Goal: Task Accomplishment & Management: Complete application form

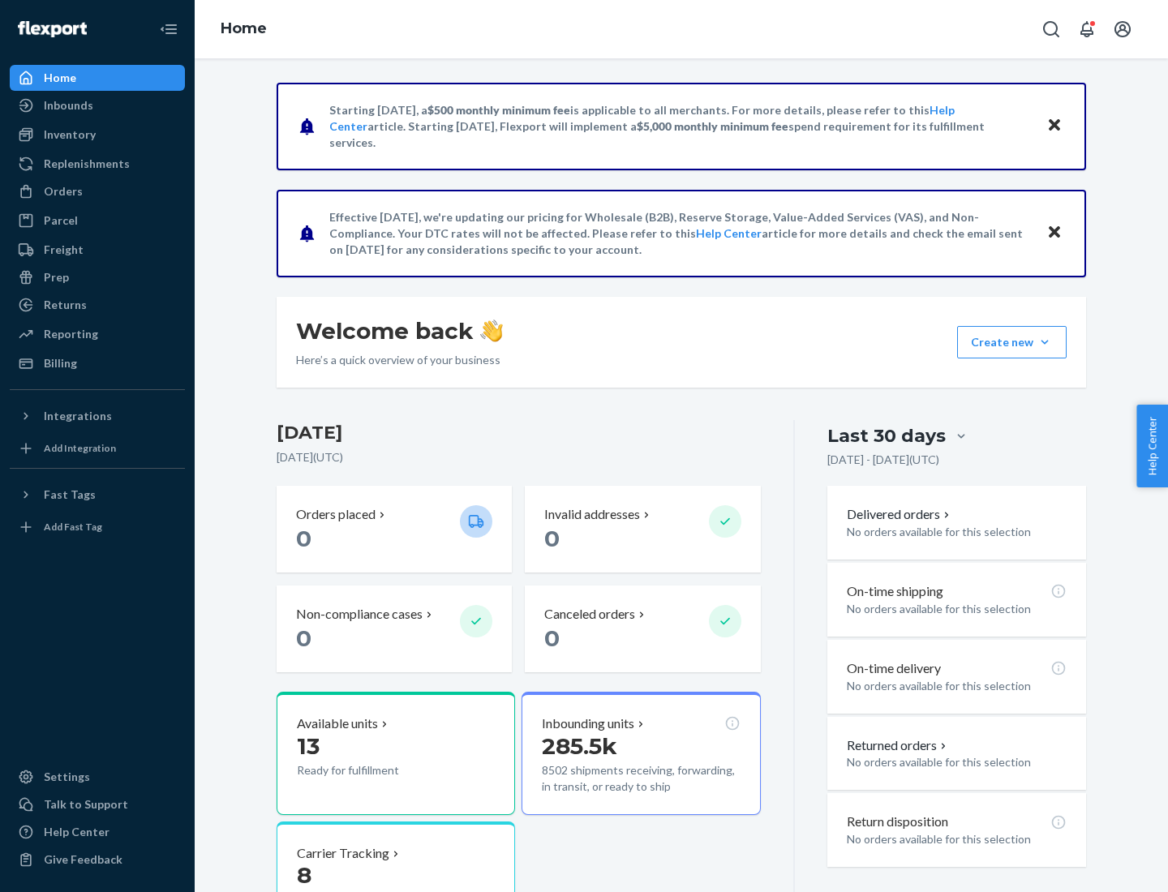
click at [1045, 342] on button "Create new Create new inbound Create new order Create new product" at bounding box center [1011, 342] width 109 height 32
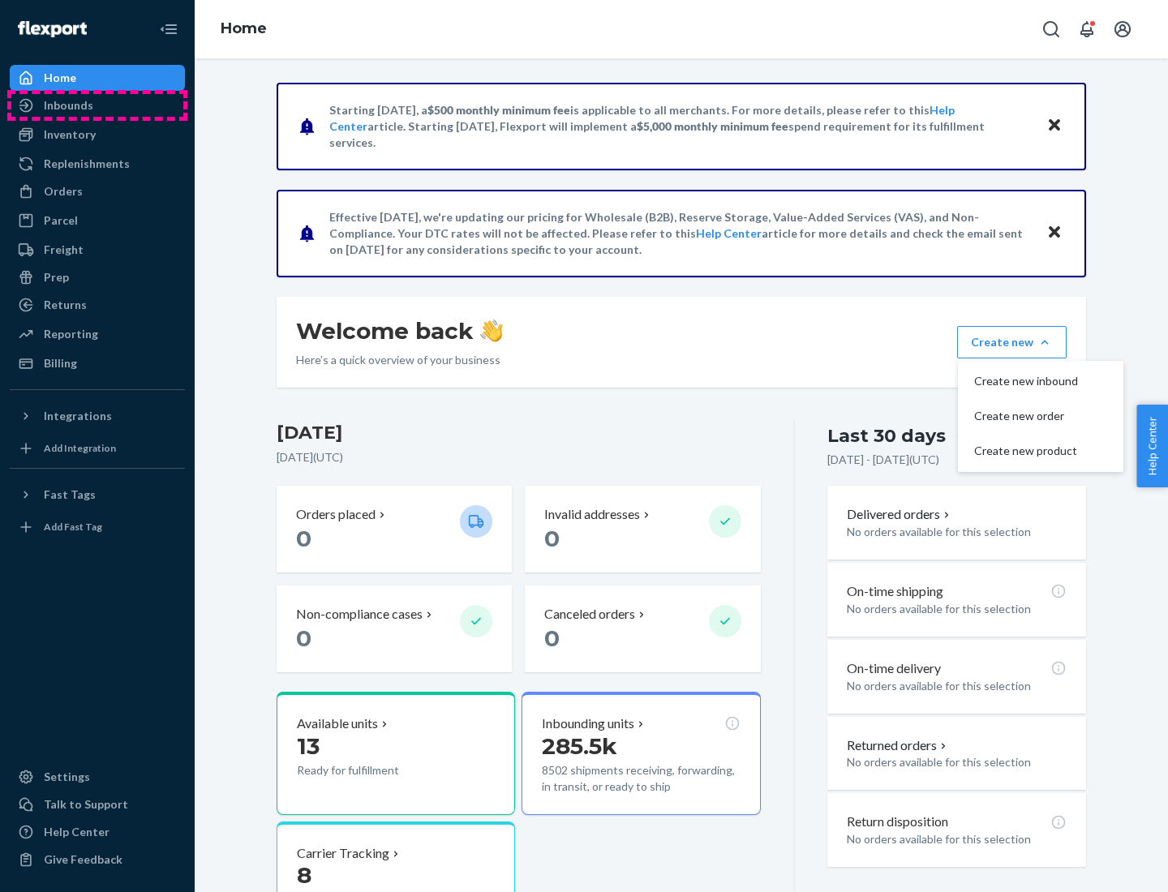
click at [97, 105] on div "Inbounds" at bounding box center [97, 105] width 172 height 23
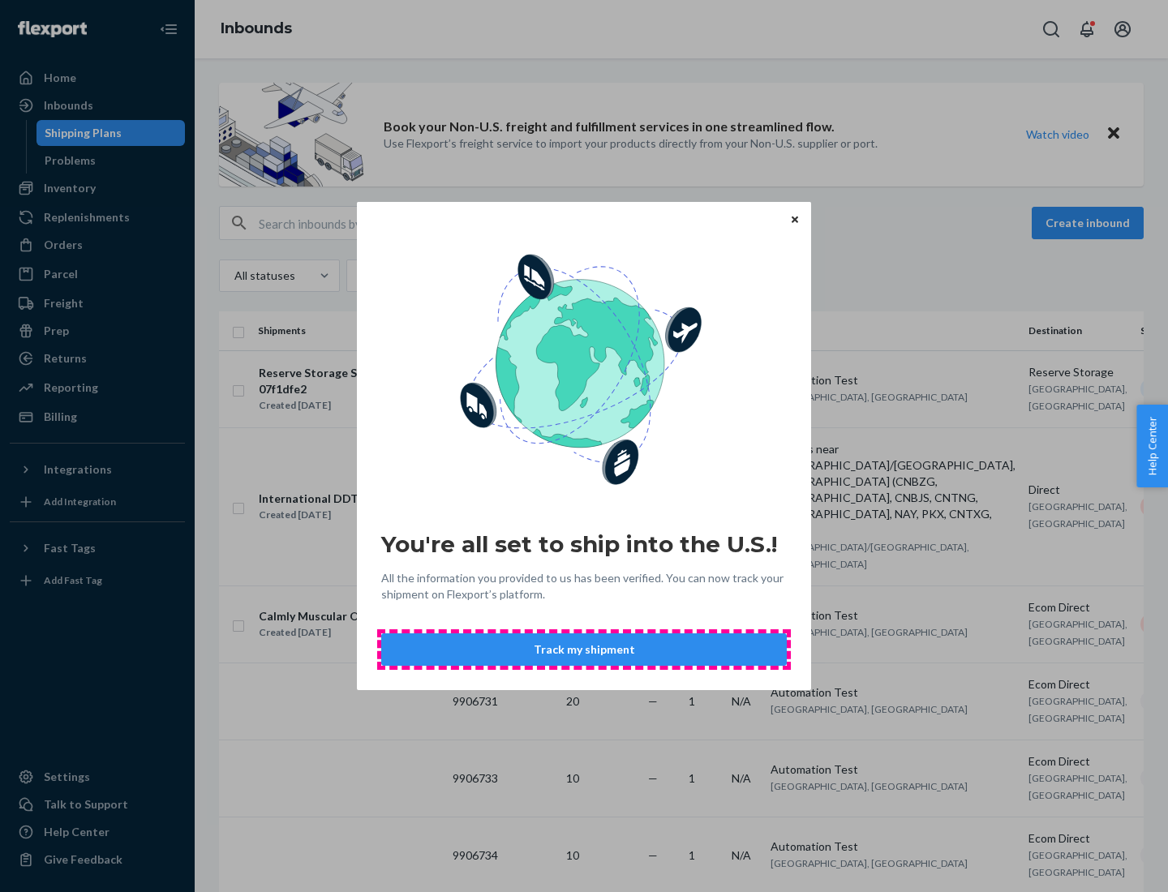
click at [584, 650] on button "Track my shipment" at bounding box center [584, 649] width 406 height 32
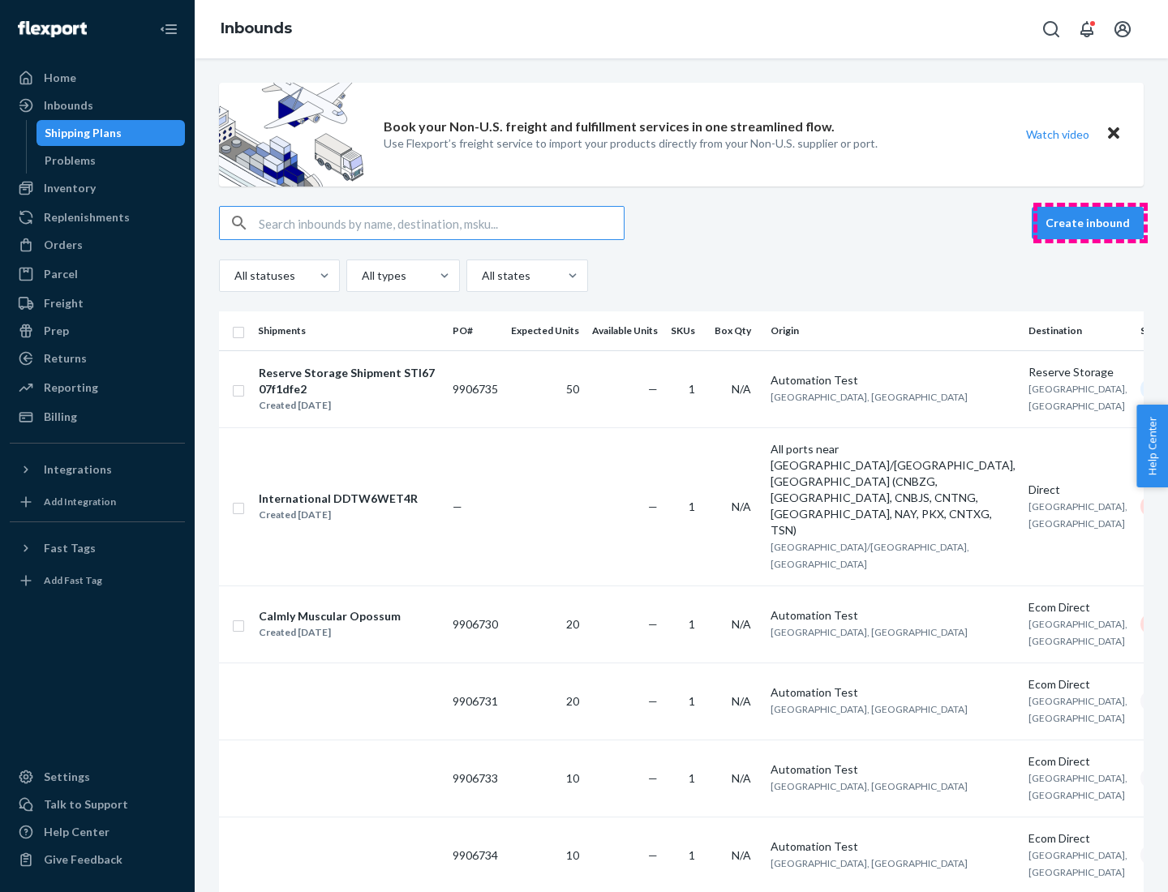
click at [1090, 223] on button "Create inbound" at bounding box center [1088, 223] width 112 height 32
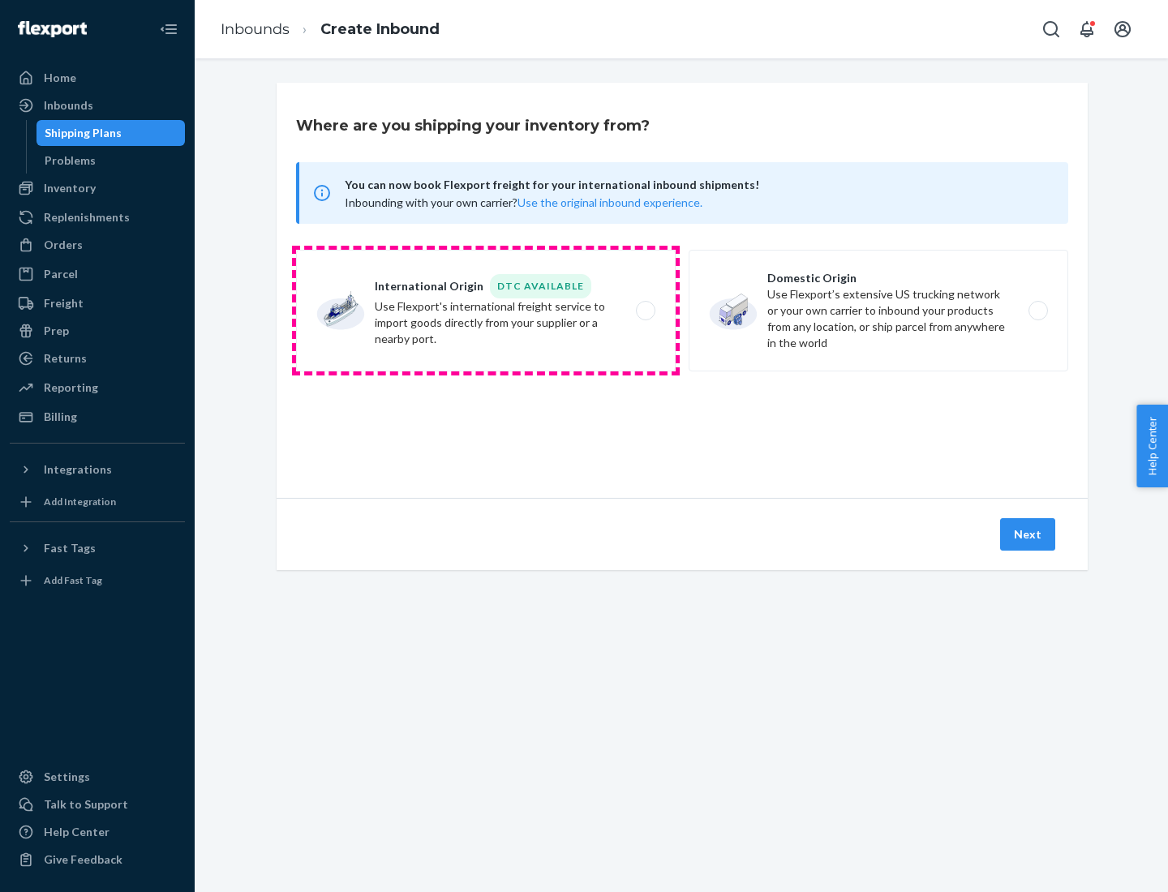
click at [486, 311] on label "International Origin DTC Available Use Flexport's international freight service…" at bounding box center [486, 311] width 380 height 122
click at [645, 311] on input "International Origin DTC Available Use Flexport's international freight service…" at bounding box center [650, 311] width 11 height 11
radio input "true"
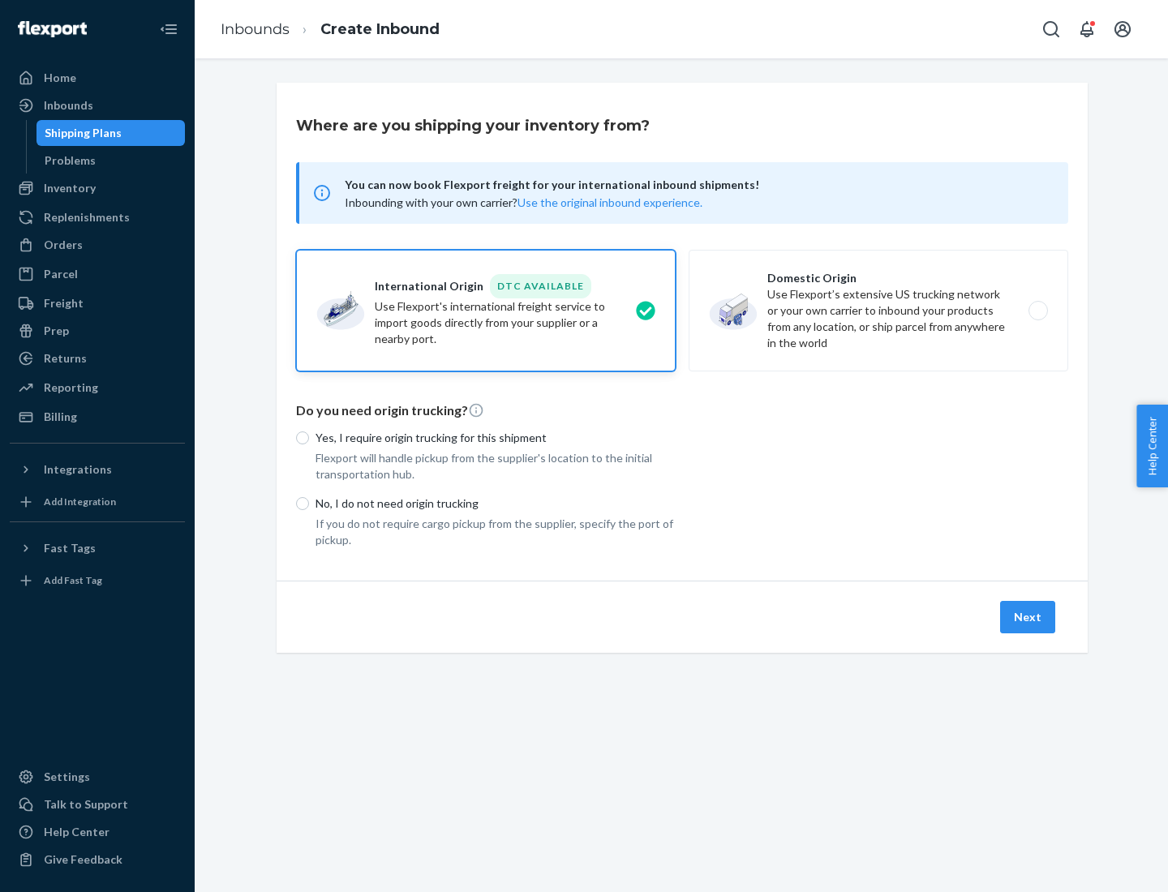
click at [496, 503] on p "No, I do not need origin trucking" at bounding box center [495, 504] width 360 height 16
click at [309, 503] on input "No, I do not need origin trucking" at bounding box center [302, 503] width 13 height 13
radio input "true"
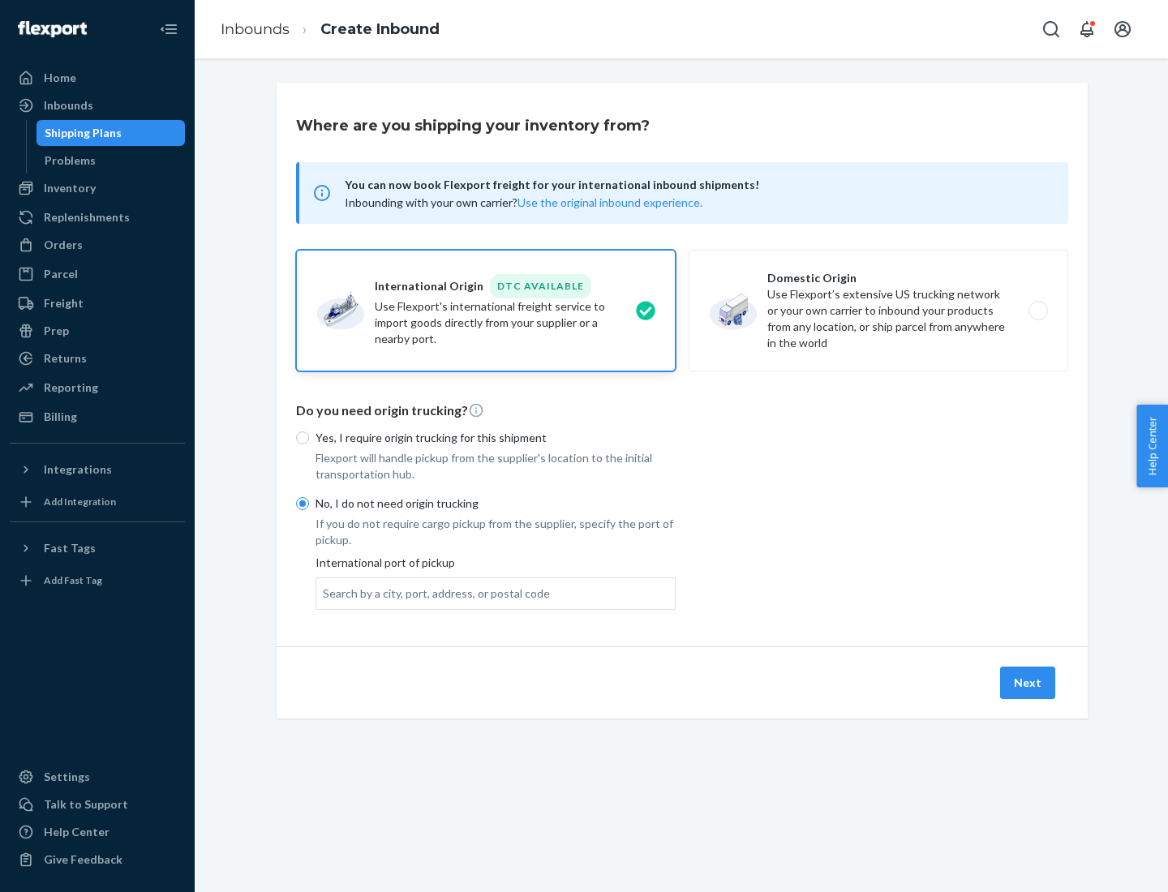
click at [432, 593] on div "Search by a city, port, address, or postal code" at bounding box center [436, 594] width 227 height 16
click at [324, 593] on input "Search by a city, port, address, or postal code" at bounding box center [324, 594] width 2 height 16
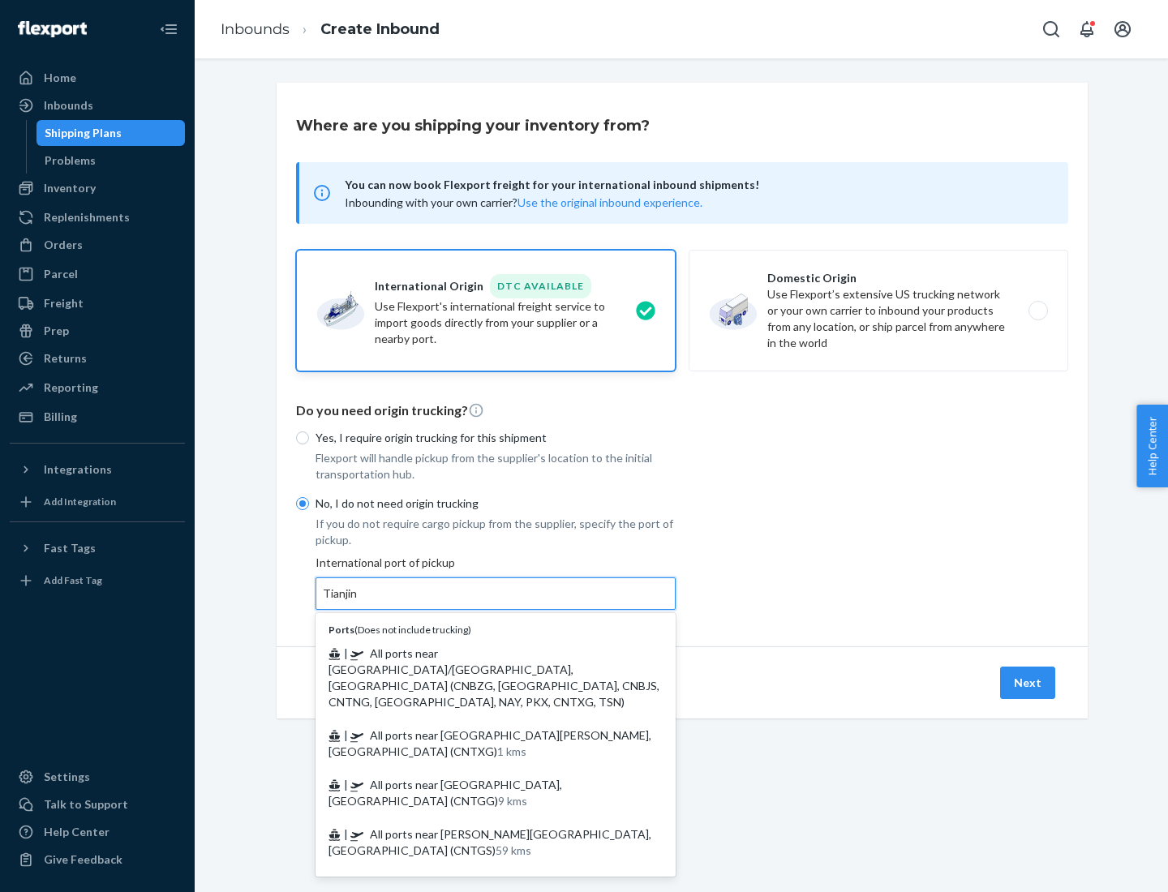
click at [479, 653] on span "| All ports near [GEOGRAPHIC_DATA]/[GEOGRAPHIC_DATA], [GEOGRAPHIC_DATA] (CNBZG,…" at bounding box center [493, 677] width 331 height 62
click at [358, 602] on input "Tianjin" at bounding box center [341, 594] width 36 height 16
type input "All ports near [GEOGRAPHIC_DATA]/[GEOGRAPHIC_DATA], [GEOGRAPHIC_DATA] (CNBZG, […"
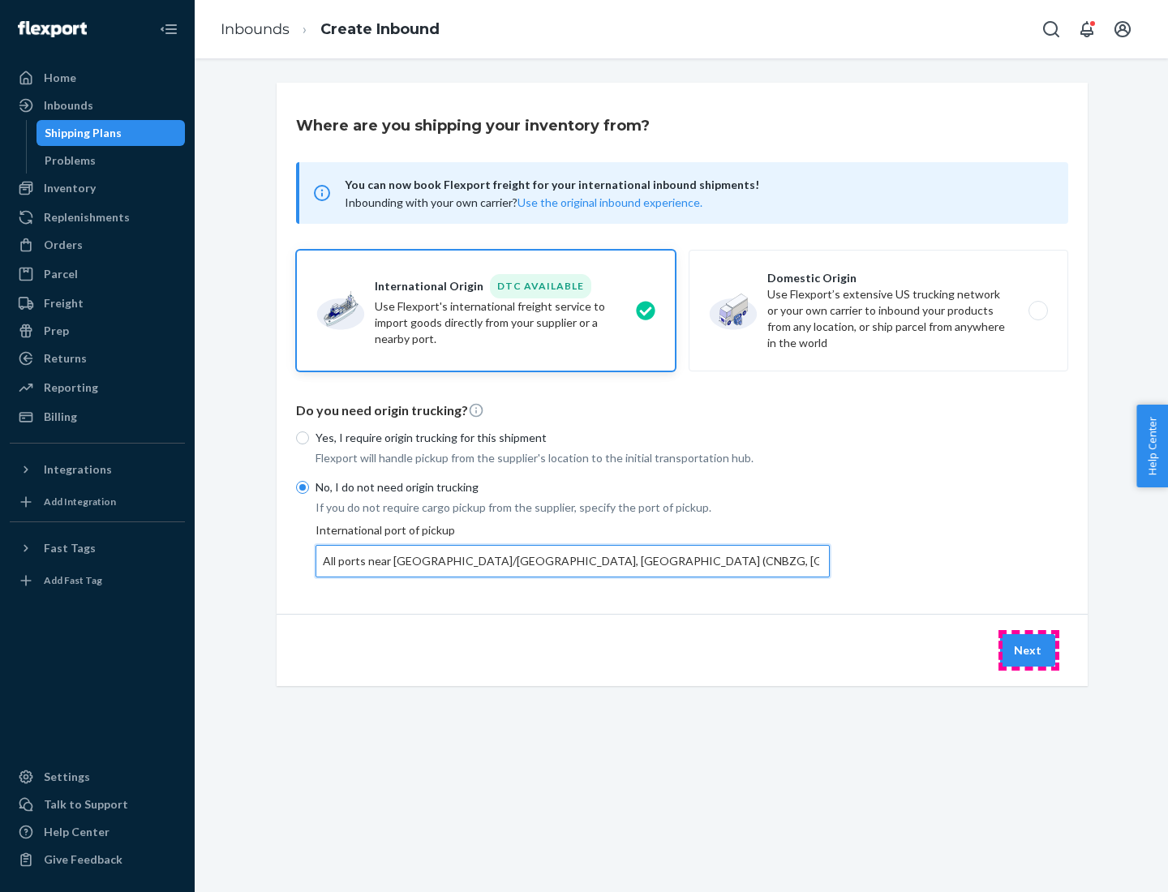
click at [1028, 650] on button "Next" at bounding box center [1027, 650] width 55 height 32
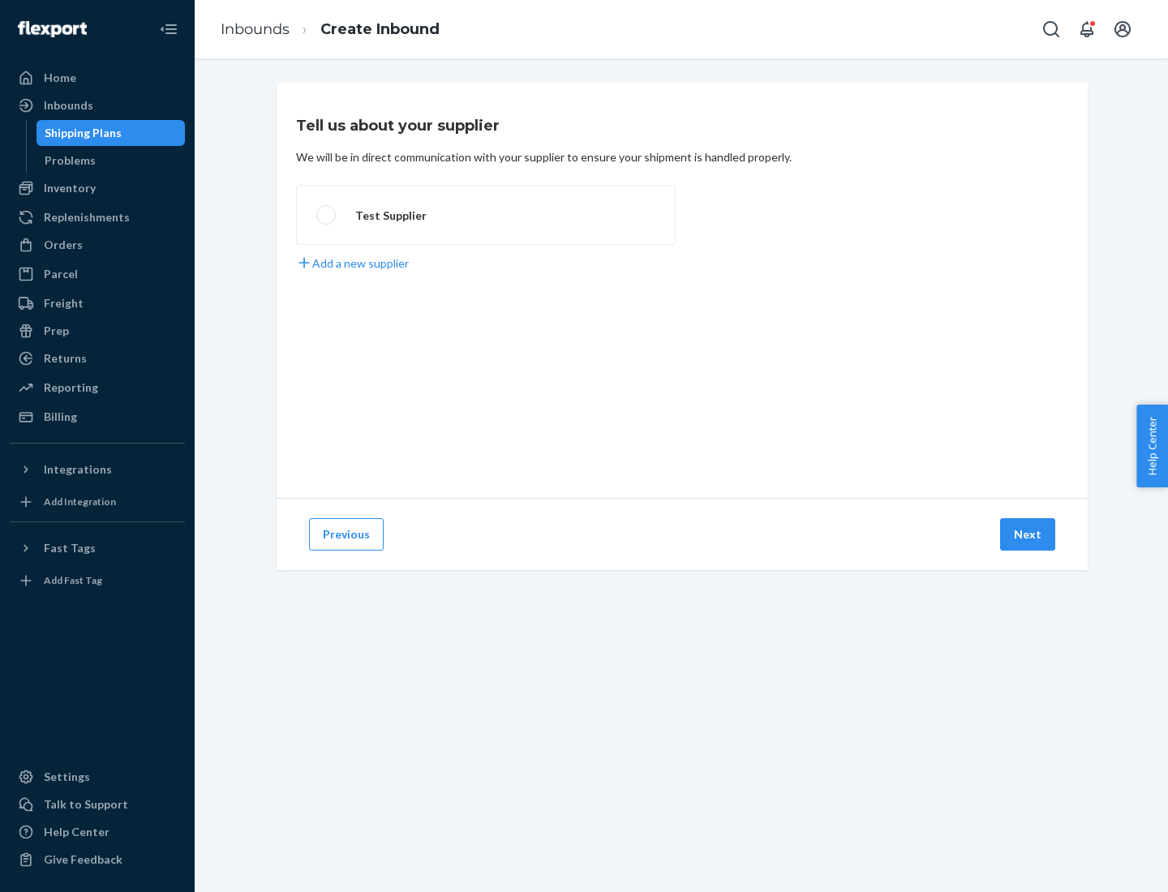
click at [486, 215] on label "Test Supplier" at bounding box center [486, 215] width 380 height 60
click at [327, 215] on input "Test Supplier" at bounding box center [321, 215] width 11 height 11
radio input "true"
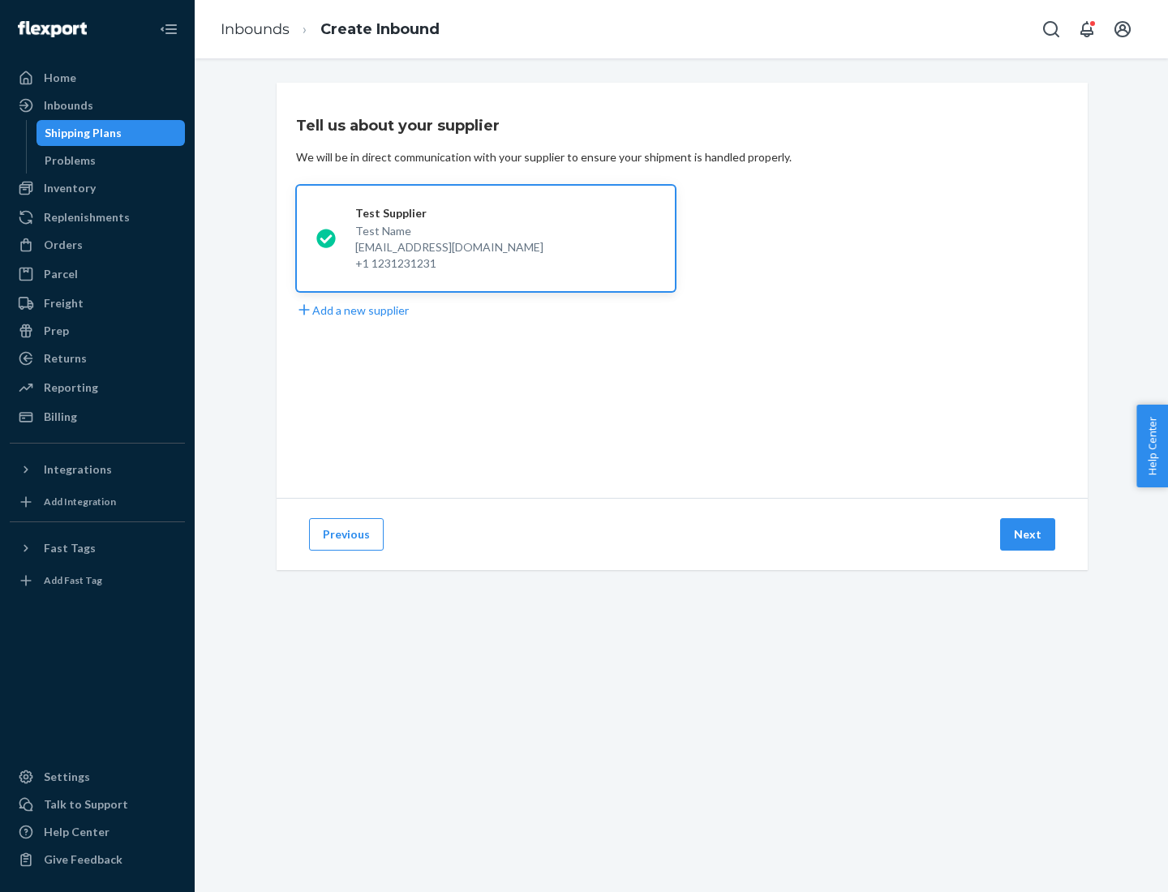
click at [1028, 534] on button "Next" at bounding box center [1027, 534] width 55 height 32
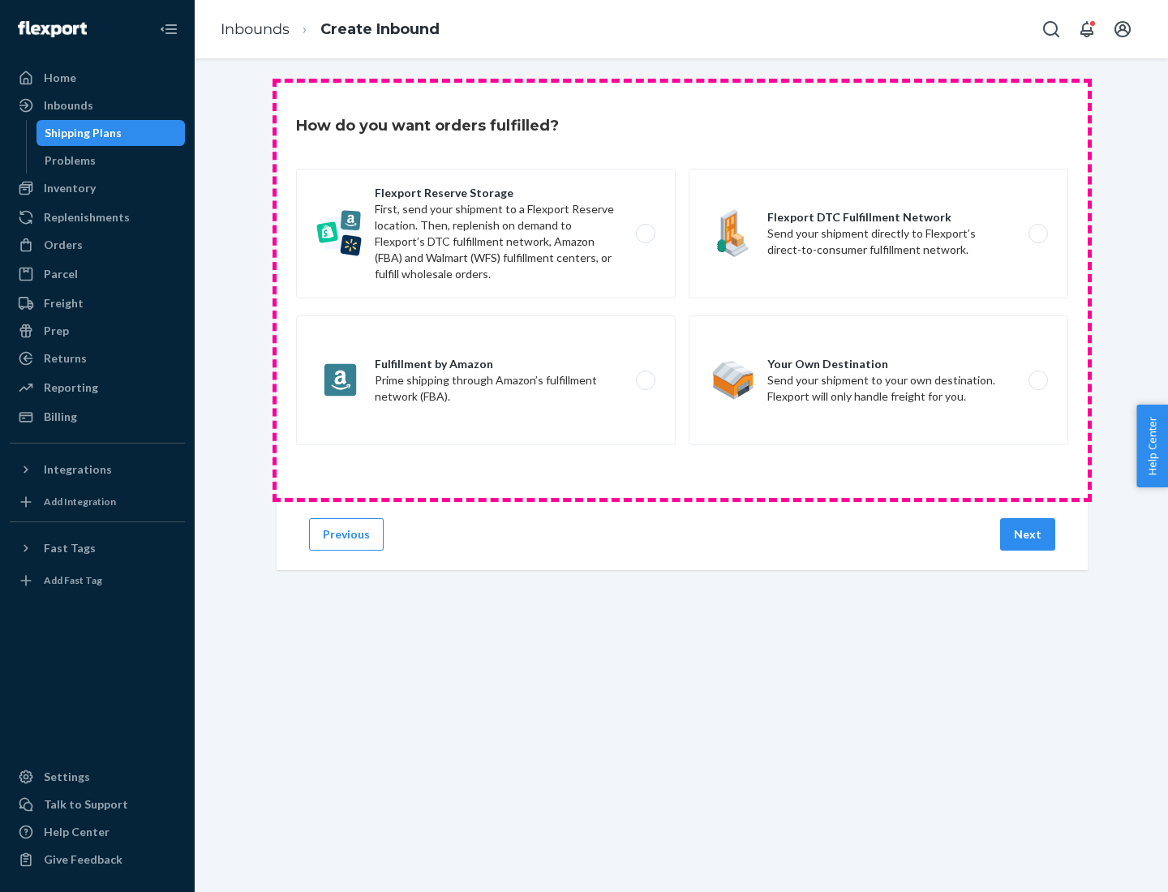
click at [682, 290] on div "Flexport Reserve Storage First, send your shipment to a Flexport Reserve locati…" at bounding box center [682, 309] width 772 height 281
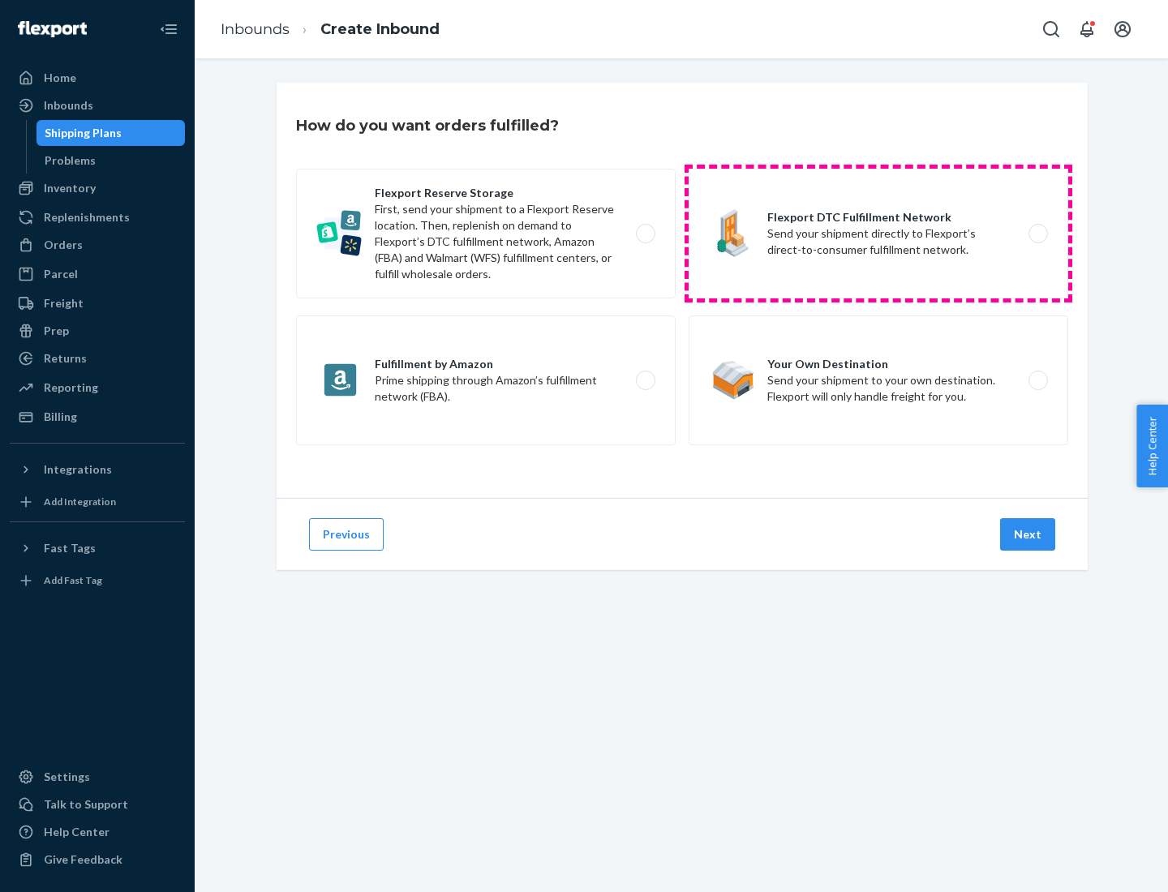
click at [878, 234] on label "Flexport DTC Fulfillment Network Send your shipment directly to Flexport’s dire…" at bounding box center [879, 234] width 380 height 130
click at [1037, 234] on input "Flexport DTC Fulfillment Network Send your shipment directly to Flexport’s dire…" at bounding box center [1042, 234] width 11 height 11
radio input "true"
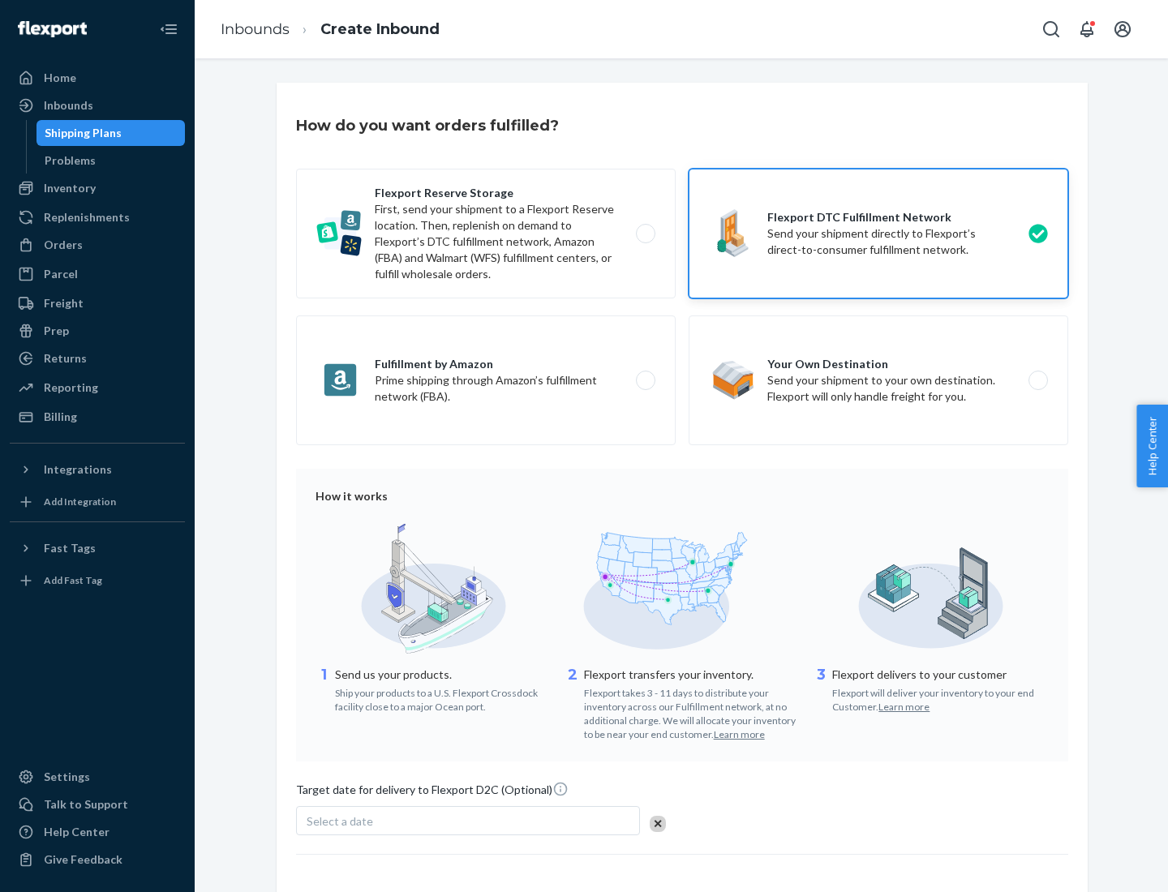
scroll to position [119, 0]
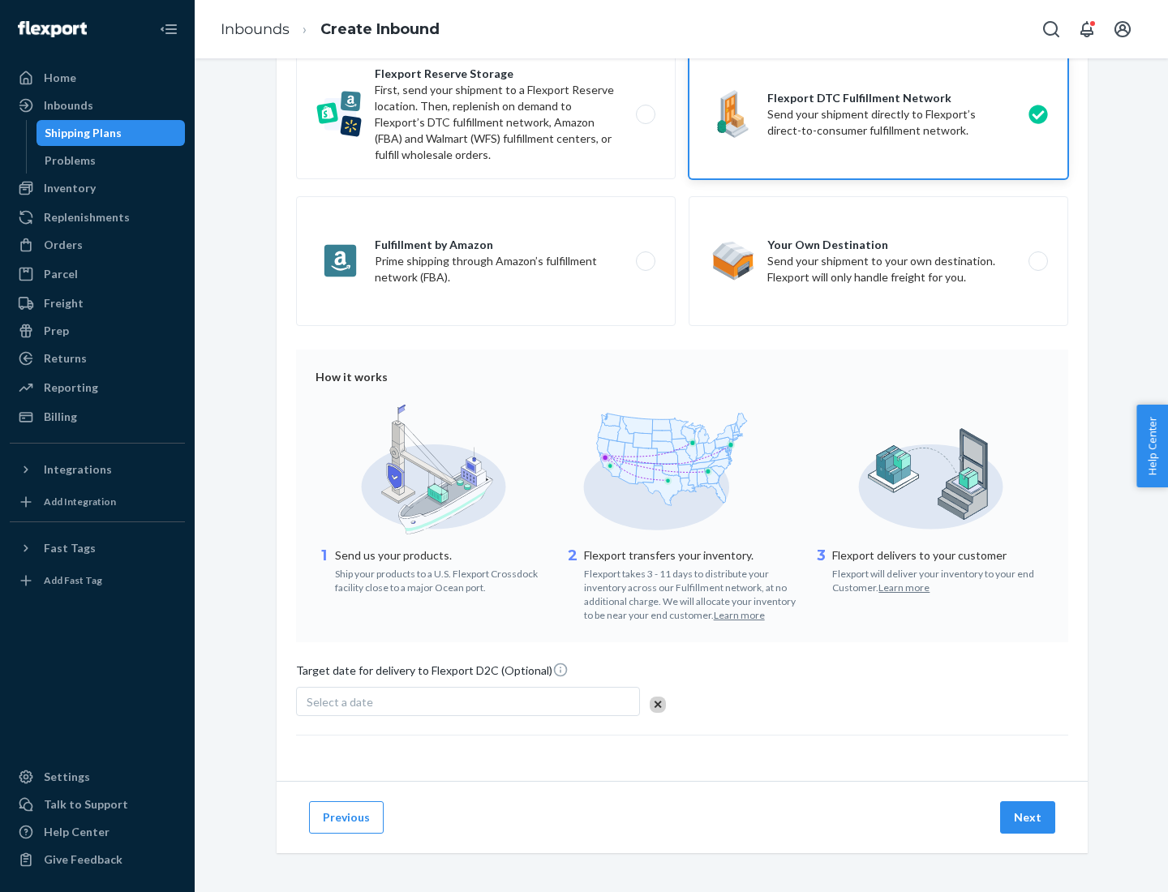
click at [1028, 817] on button "Next" at bounding box center [1027, 817] width 55 height 32
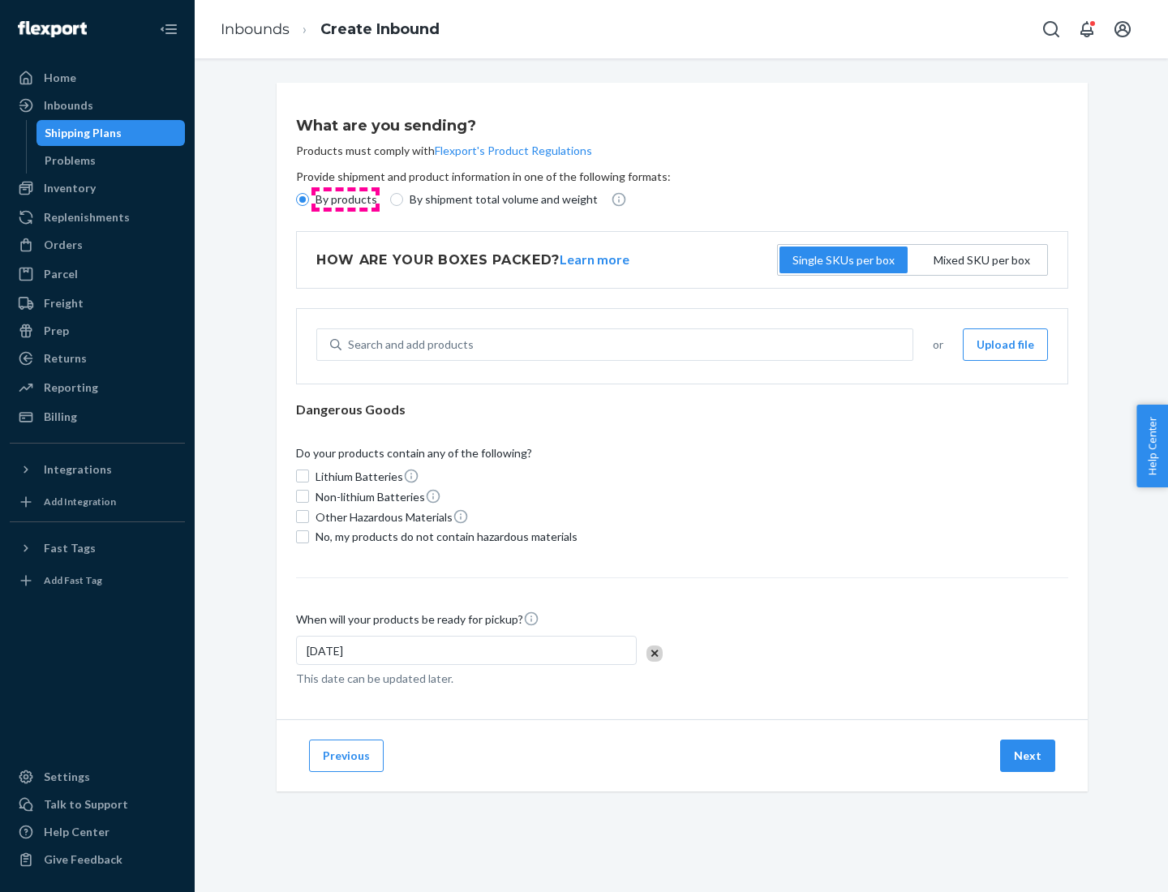
click at [345, 200] on p "By products" at bounding box center [346, 199] width 62 height 16
click at [309, 200] on input "By products" at bounding box center [302, 199] width 13 height 13
click at [408, 345] on div "Search and add products" at bounding box center [411, 345] width 126 height 16
click at [350, 345] on input "Search and add products" at bounding box center [349, 345] width 2 height 16
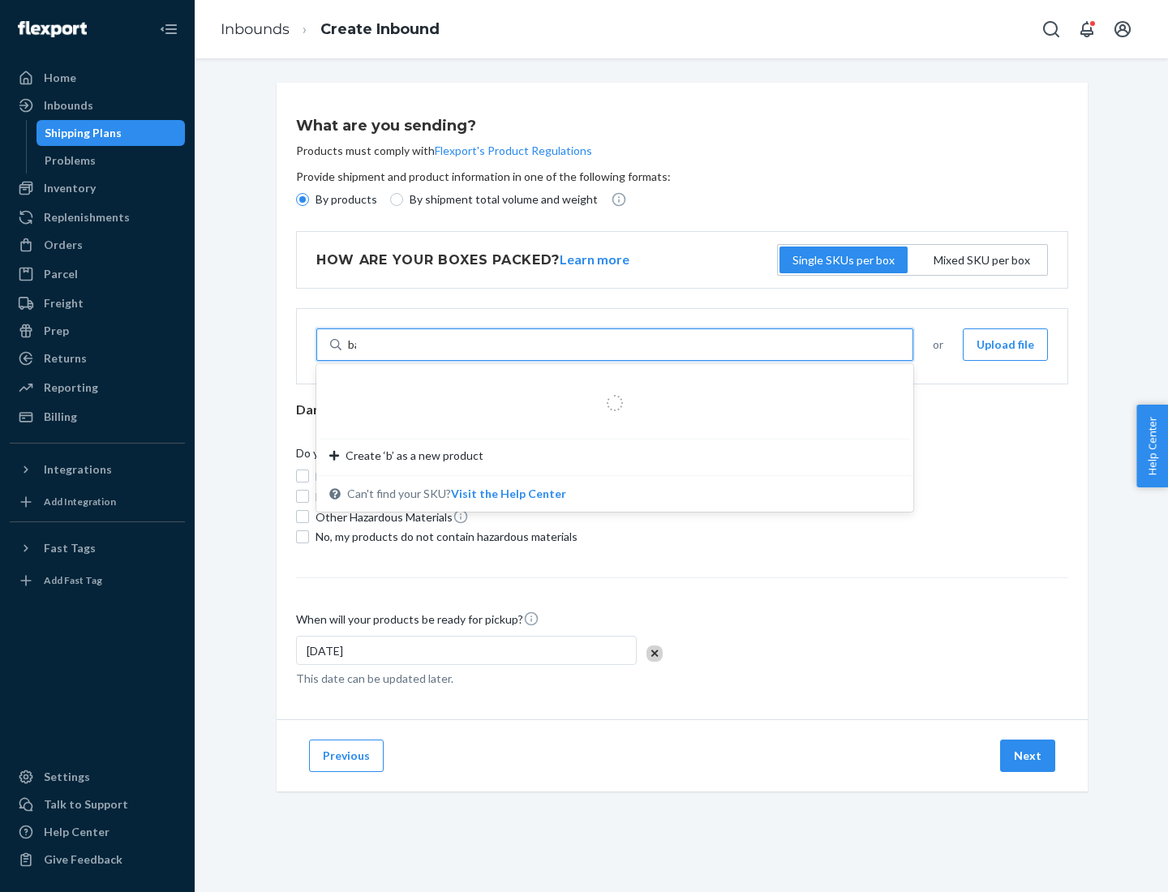
type input "basic"
click at [609, 384] on div "Basic Test Product 1" at bounding box center [608, 384] width 558 height 16
click at [375, 353] on input "basic" at bounding box center [361, 345] width 27 height 16
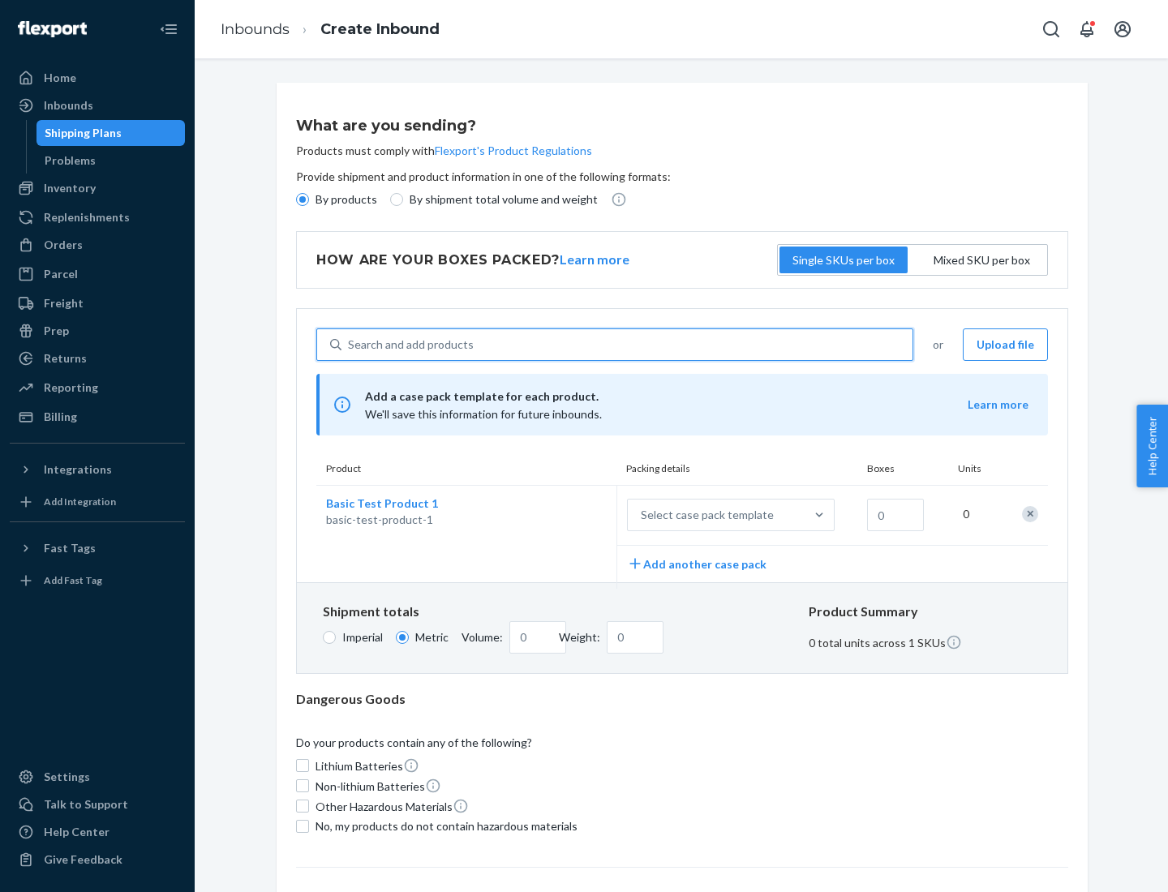
scroll to position [40, 0]
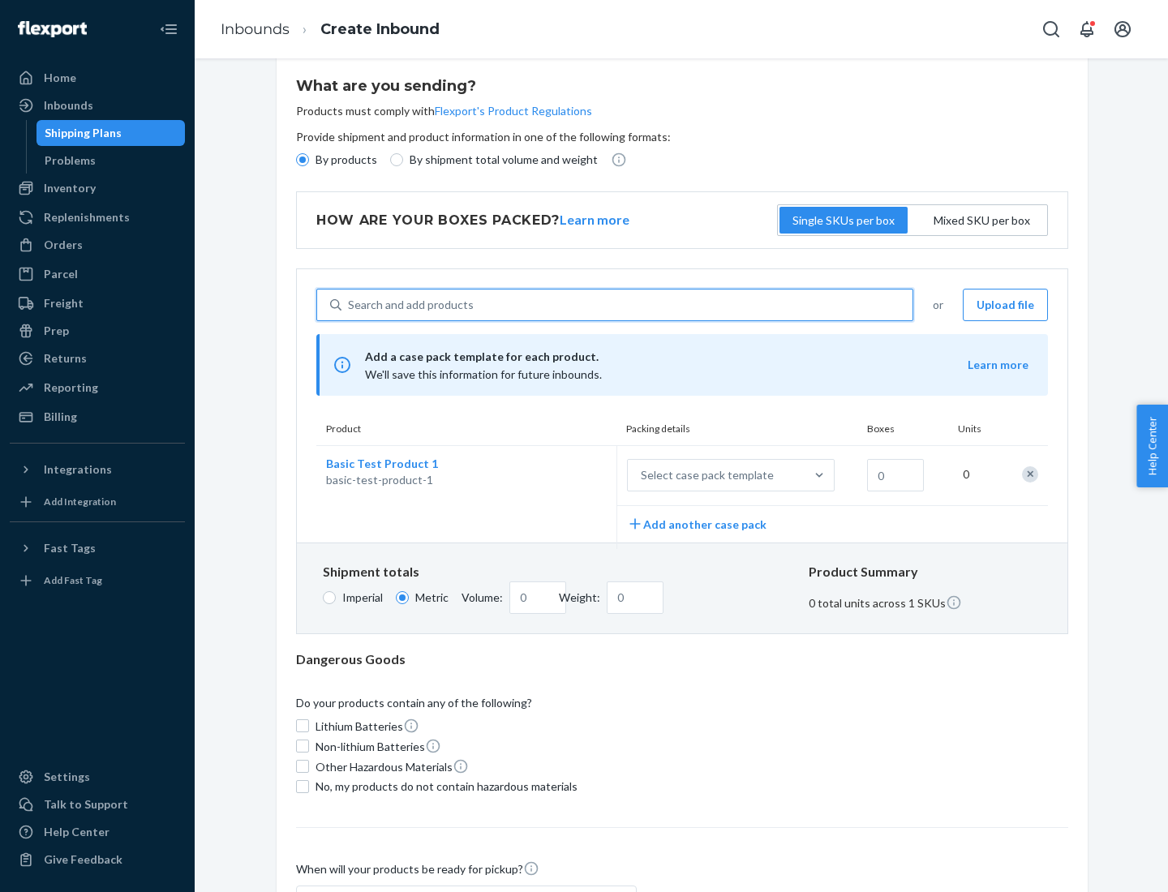
click at [704, 475] on div "Select case pack template" at bounding box center [707, 475] width 133 height 16
click at [560, 475] on input "Select case pack template" at bounding box center [560, 475] width 0 height 0
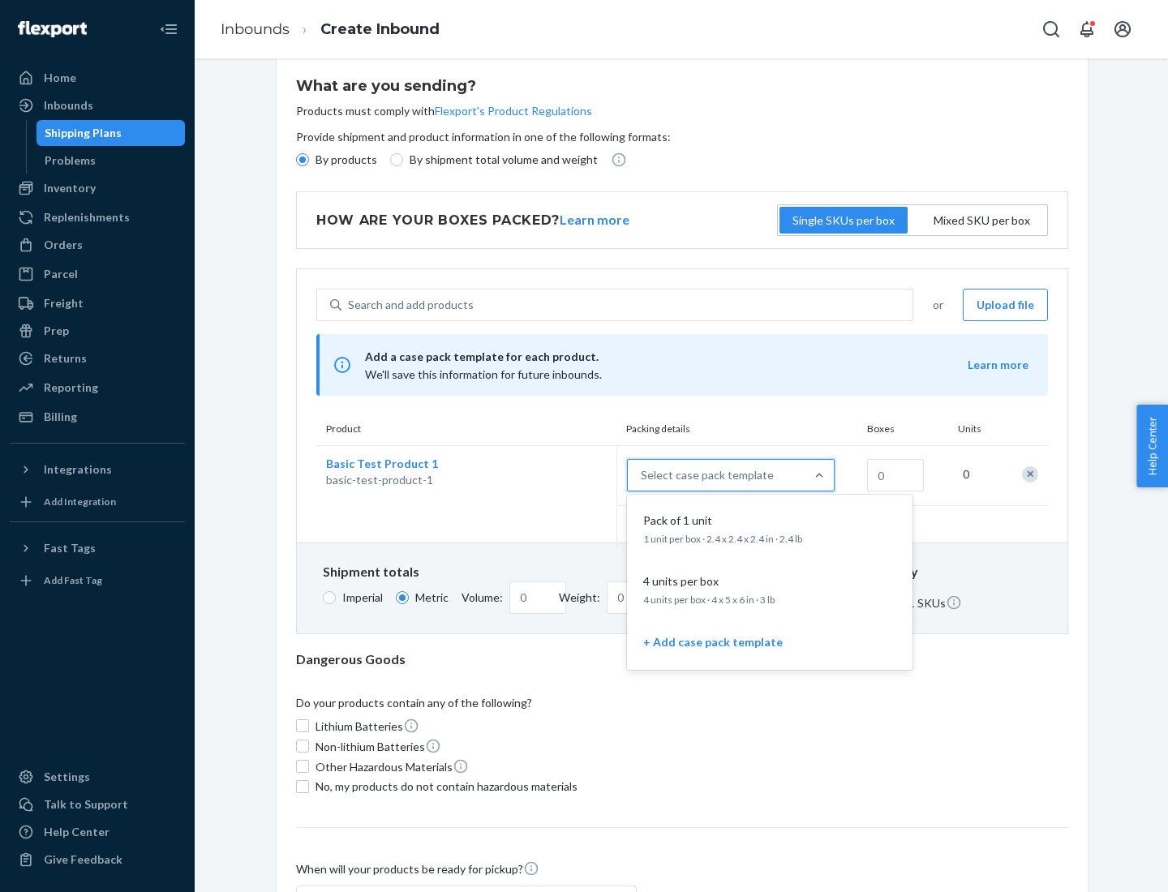
scroll to position [93, 0]
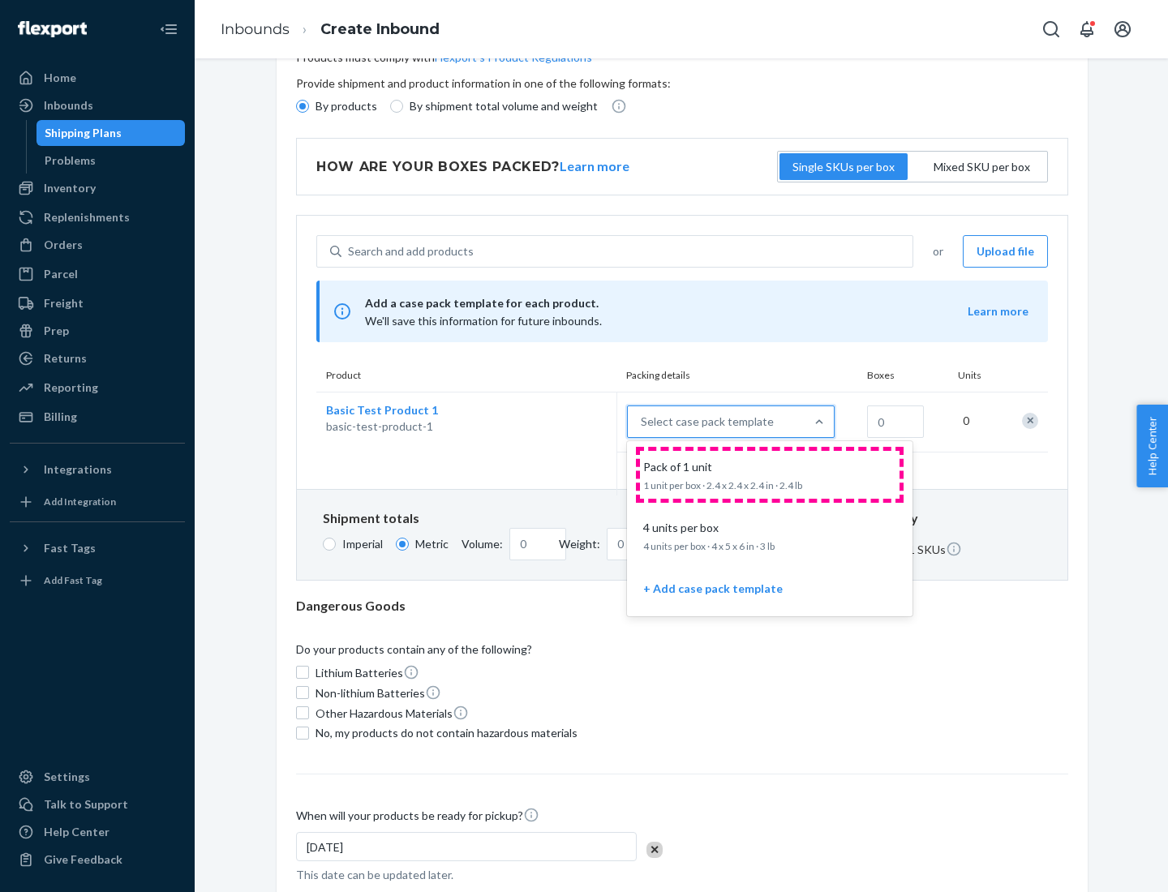
click at [770, 474] on div "Pack of 1 unit" at bounding box center [767, 467] width 260 height 16
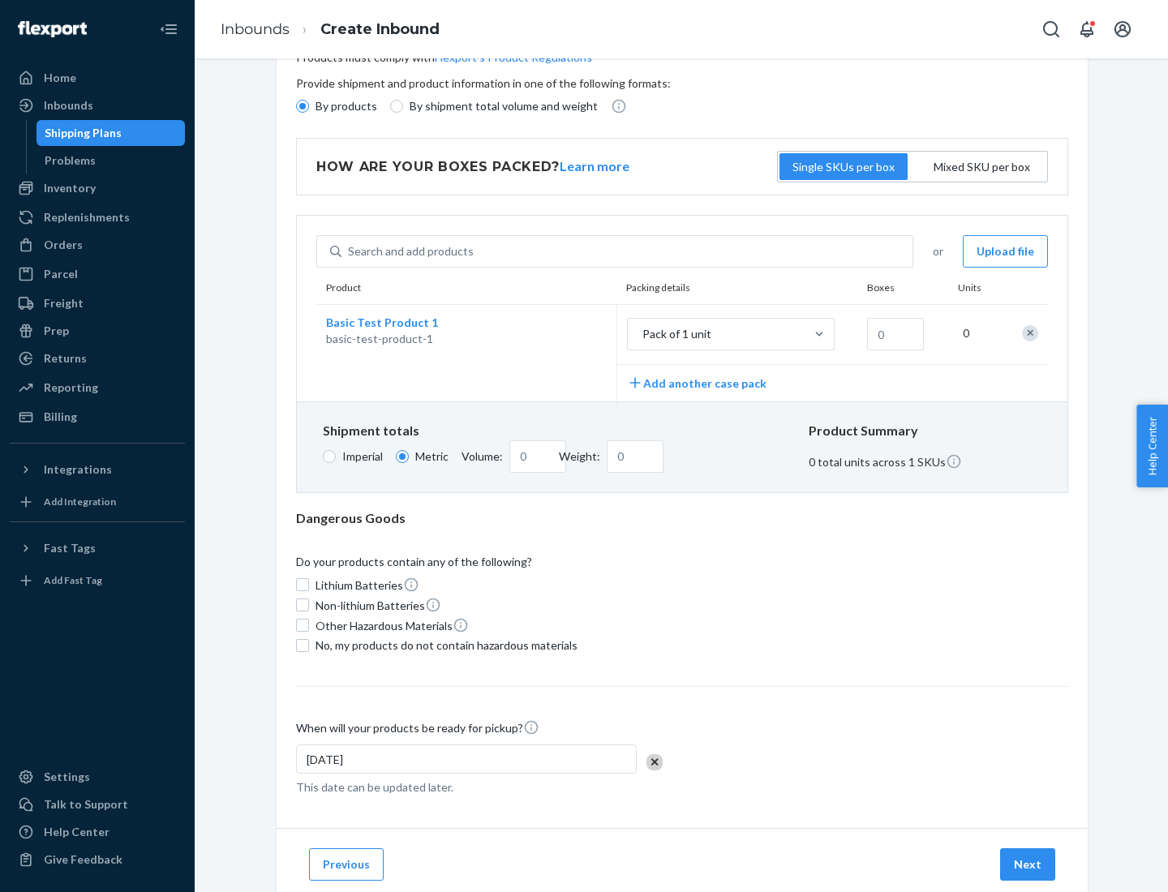
scroll to position [0, 0]
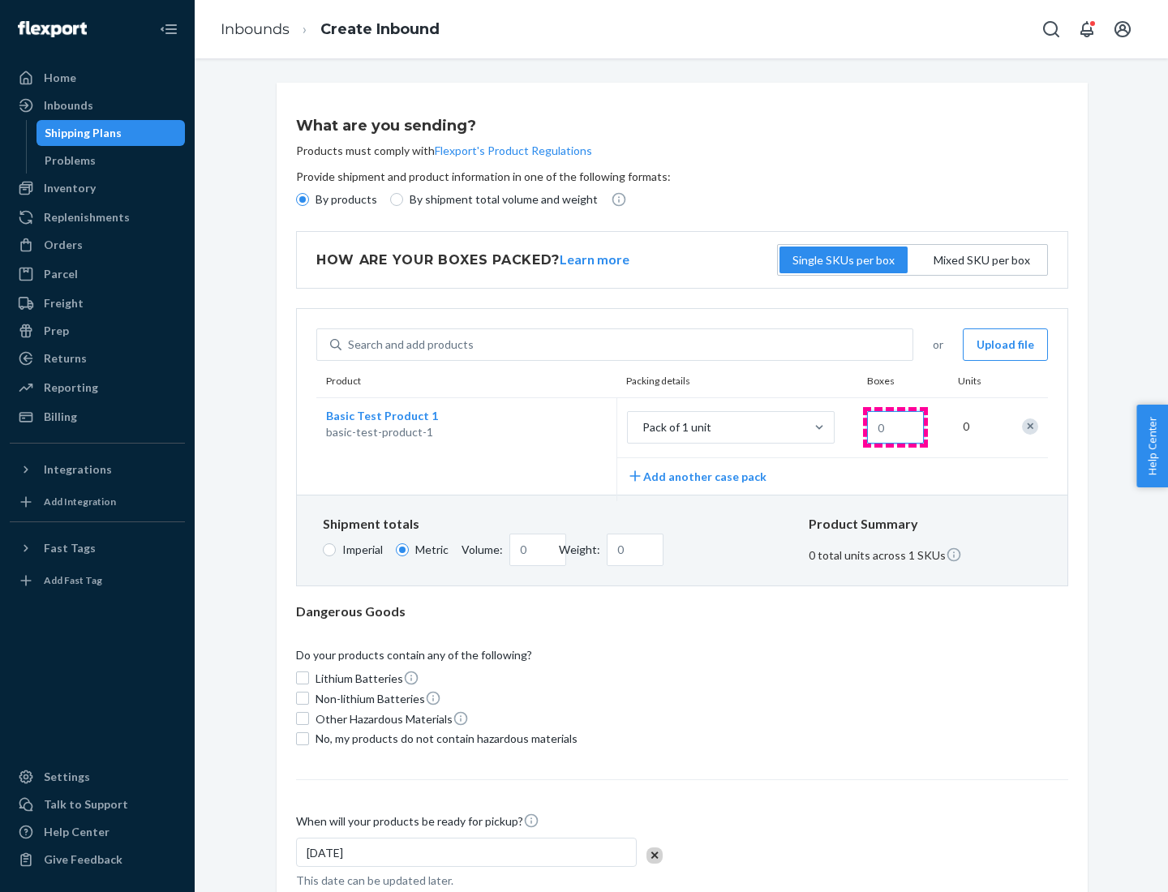
type input "1.09"
type input "1"
type input "10.89"
type input "10"
type input "0.02"
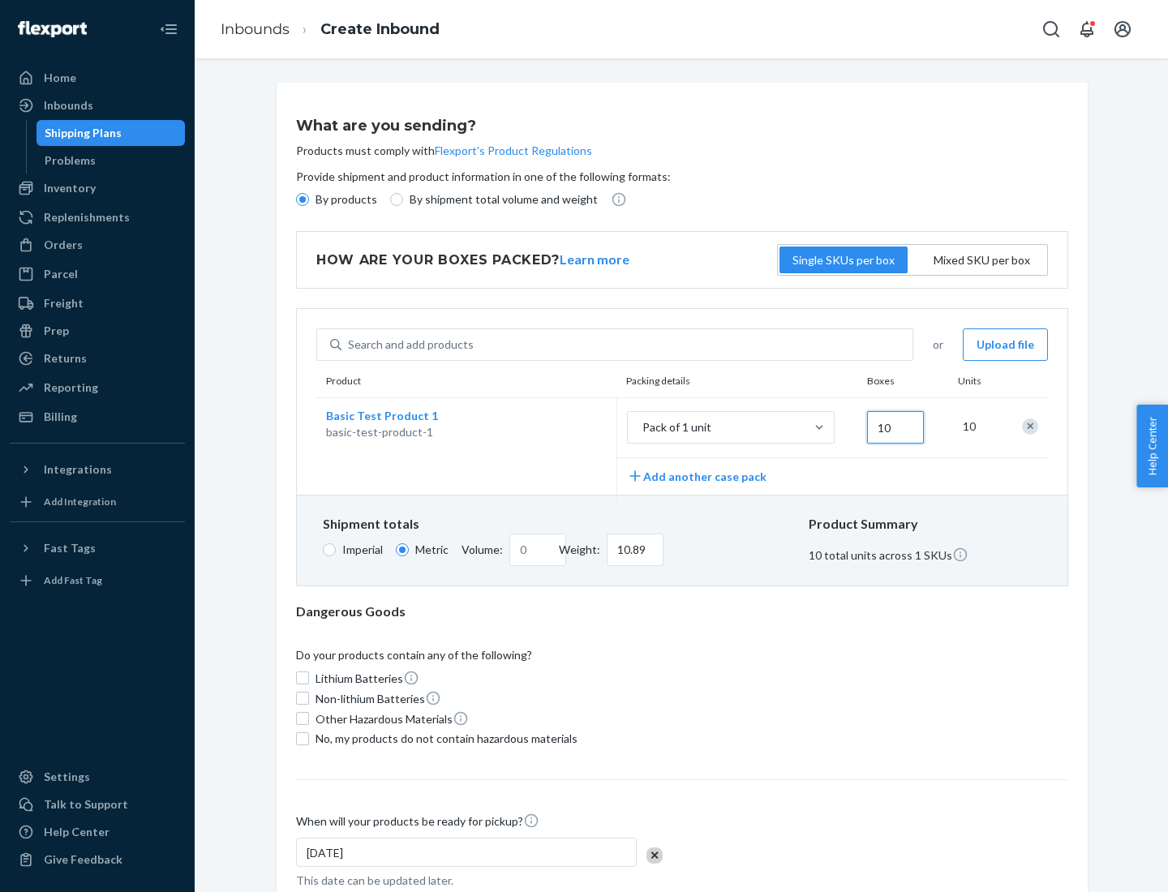
type input "108.86"
type input "100"
type input "0.23"
type input "1088.62"
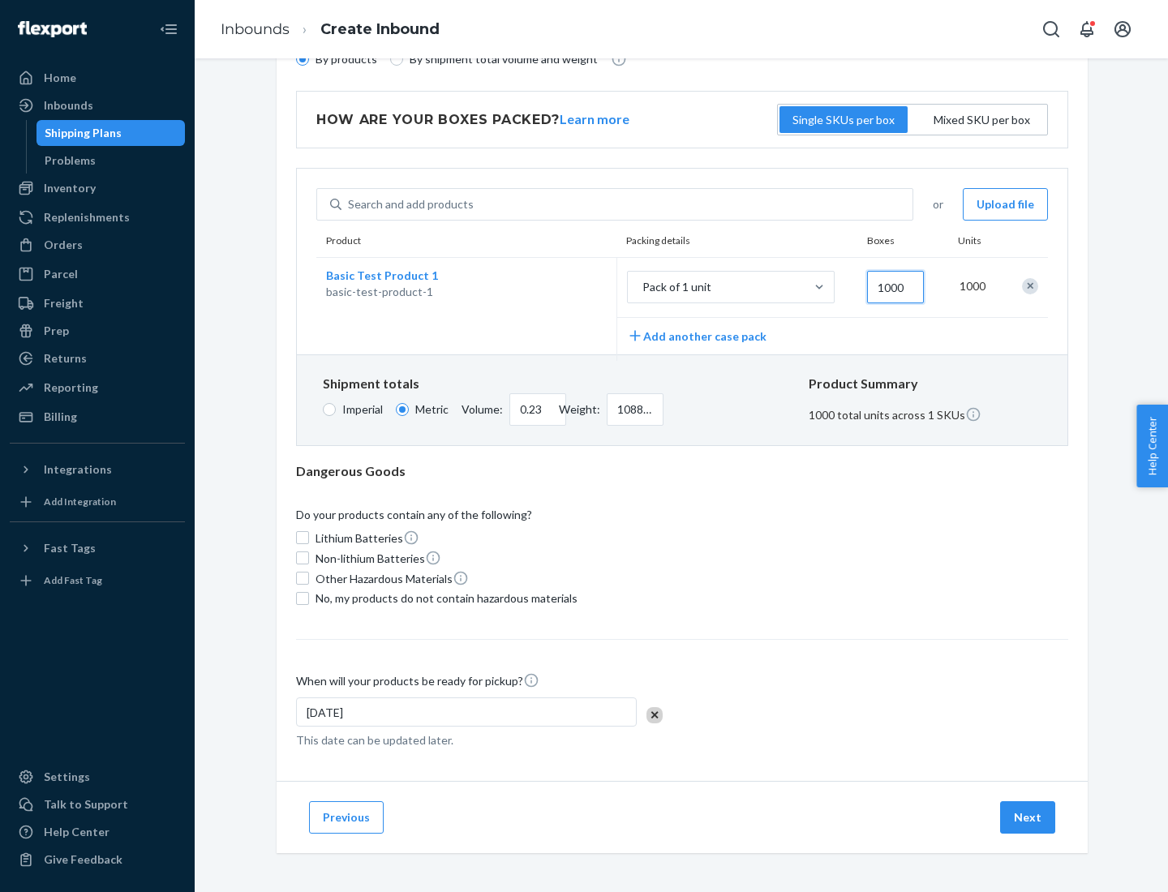
type input "1000"
click at [444, 598] on span "No, my products do not contain hazardous materials" at bounding box center [446, 598] width 262 height 16
click at [309, 598] on input "No, my products do not contain hazardous materials" at bounding box center [302, 598] width 13 height 13
checkbox input "true"
click at [1028, 817] on button "Next" at bounding box center [1027, 817] width 55 height 32
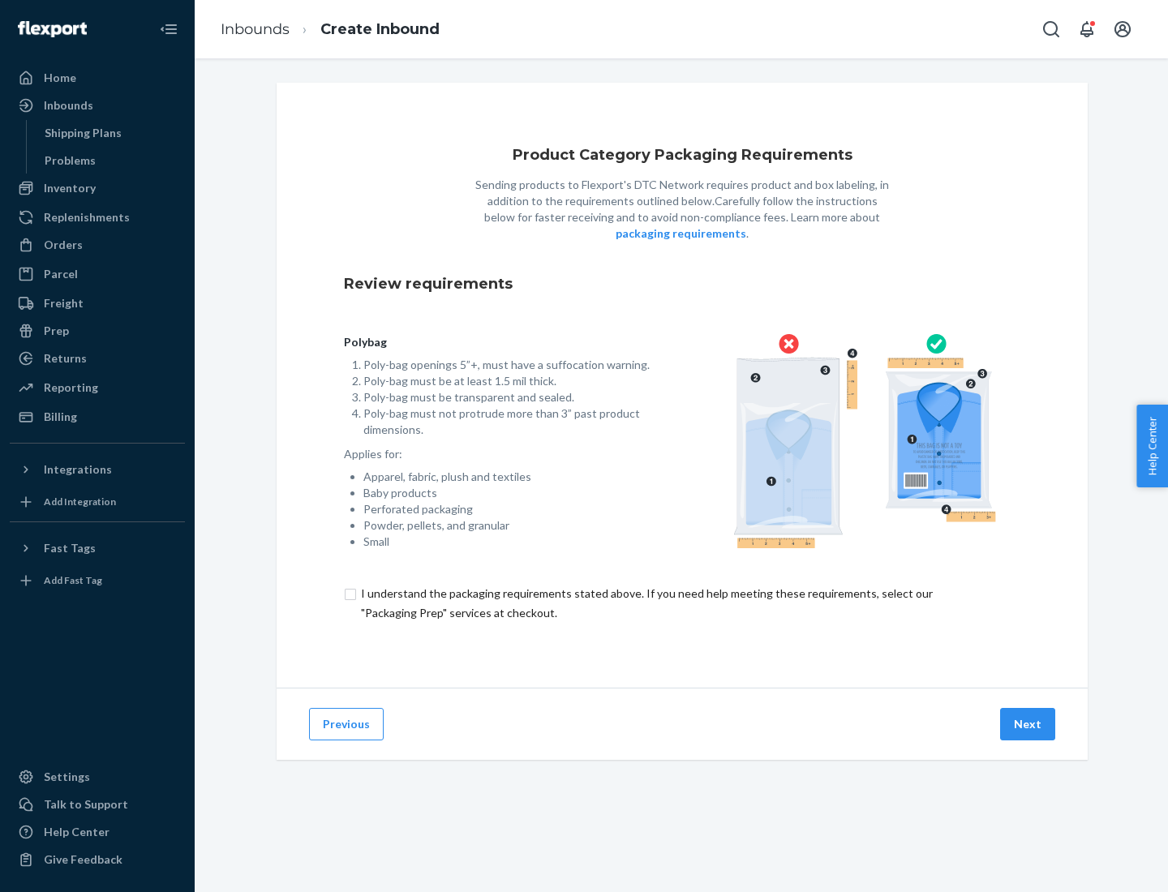
click at [682, 603] on input "checkbox" at bounding box center [682, 603] width 676 height 39
checkbox input "true"
click at [1028, 723] on button "Next" at bounding box center [1027, 724] width 55 height 32
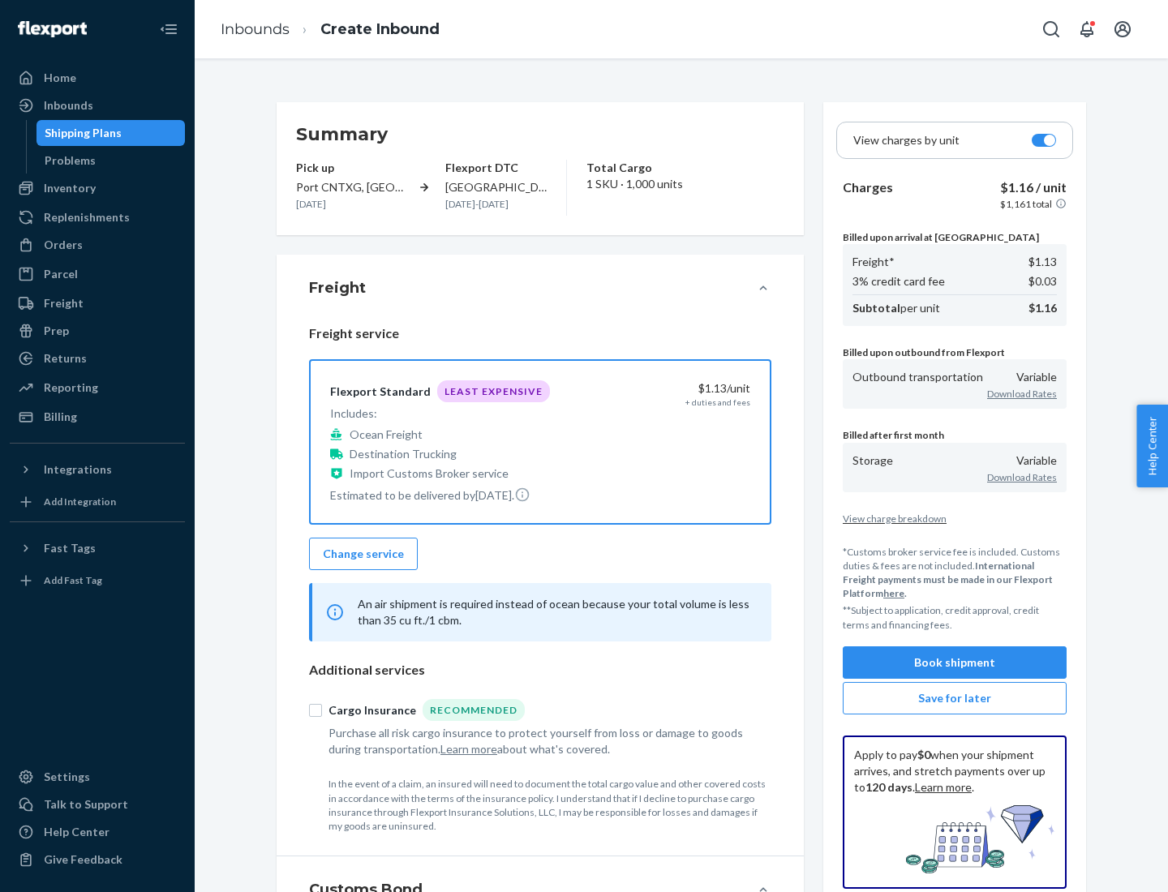
scroll to position [187, 0]
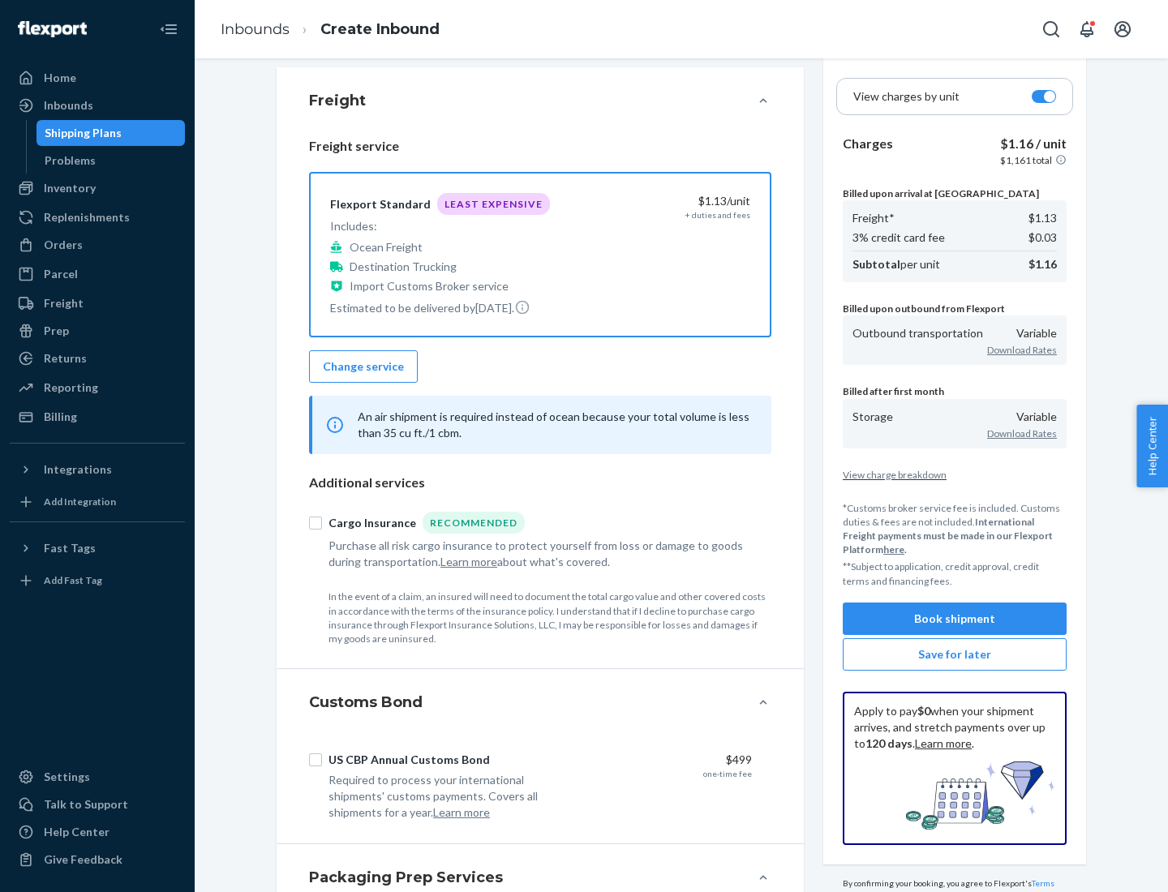
click at [955, 618] on button "Book shipment" at bounding box center [955, 619] width 224 height 32
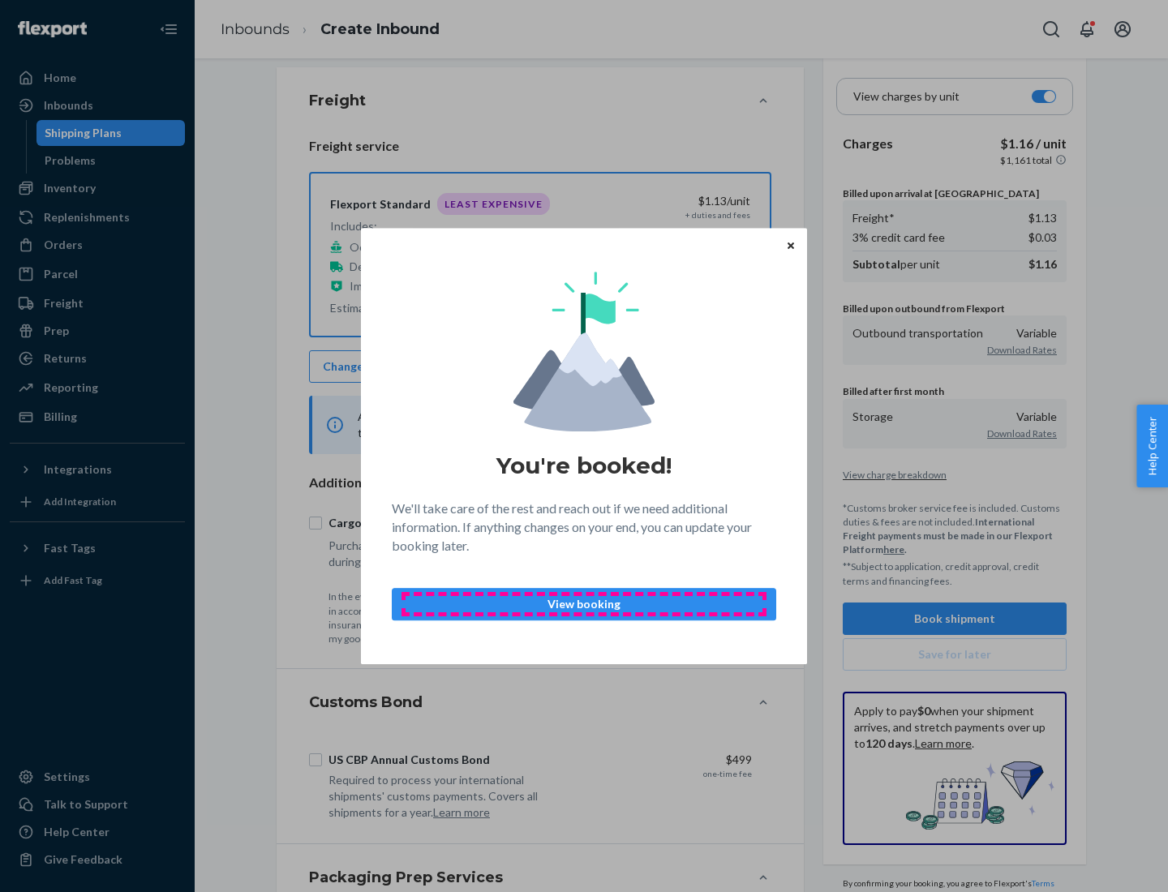
click at [584, 603] on p "View booking" at bounding box center [584, 604] width 357 height 16
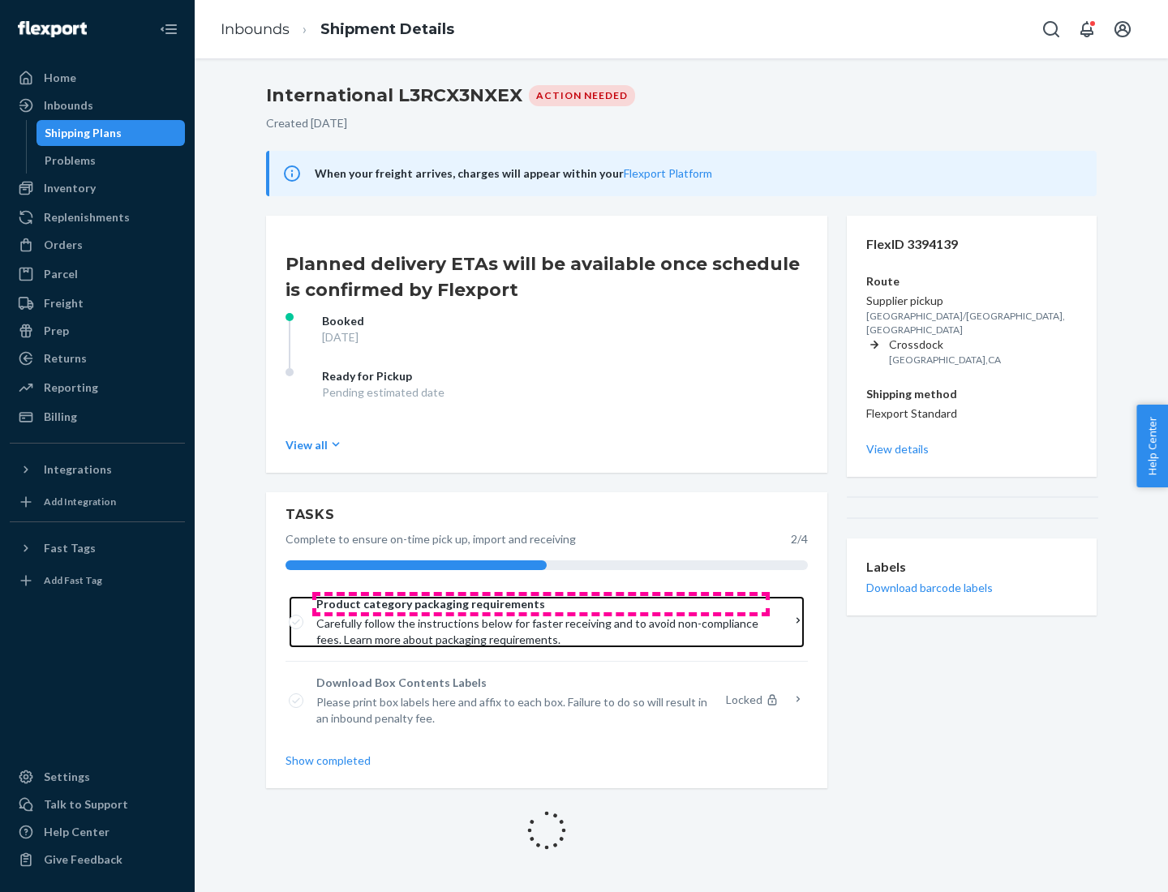
click at [541, 604] on span "Product category packaging requirements" at bounding box center [540, 604] width 449 height 16
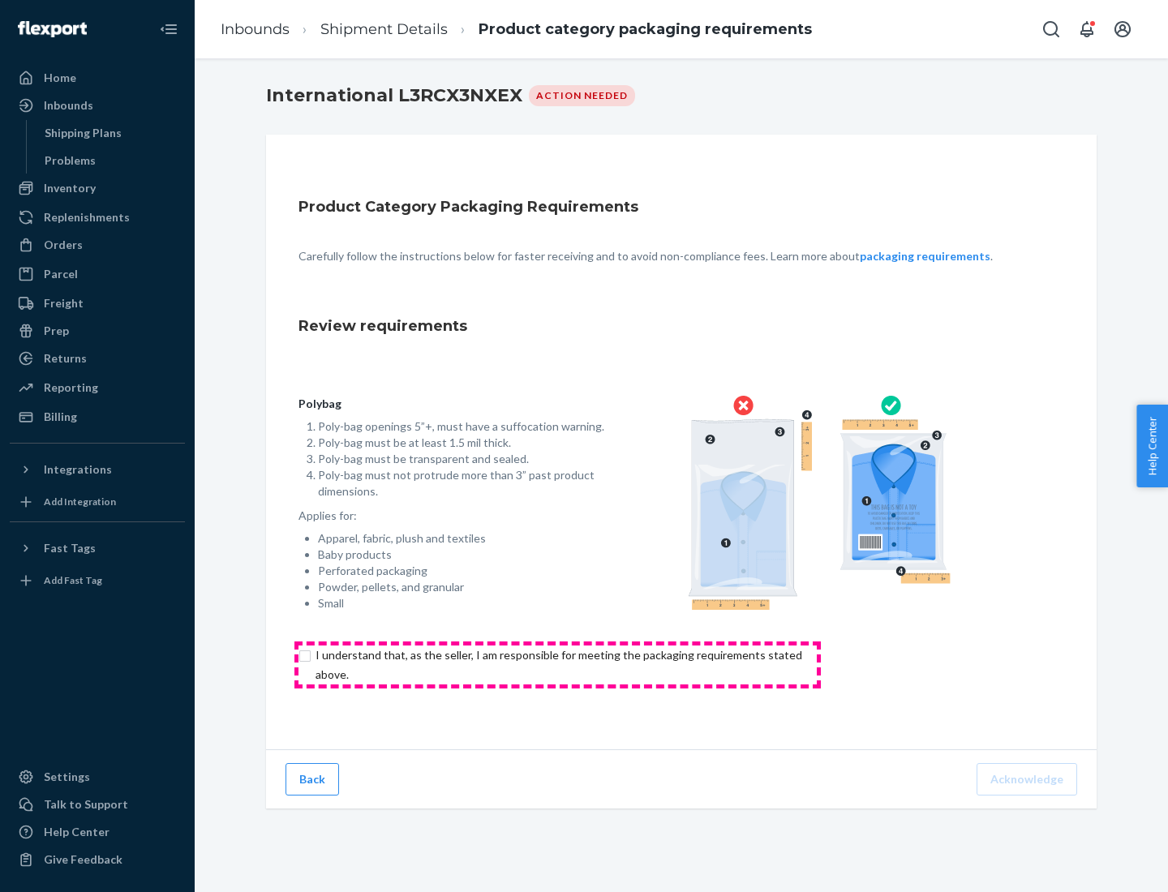
click at [557, 664] on input "checkbox" at bounding box center [567, 665] width 539 height 39
checkbox input "true"
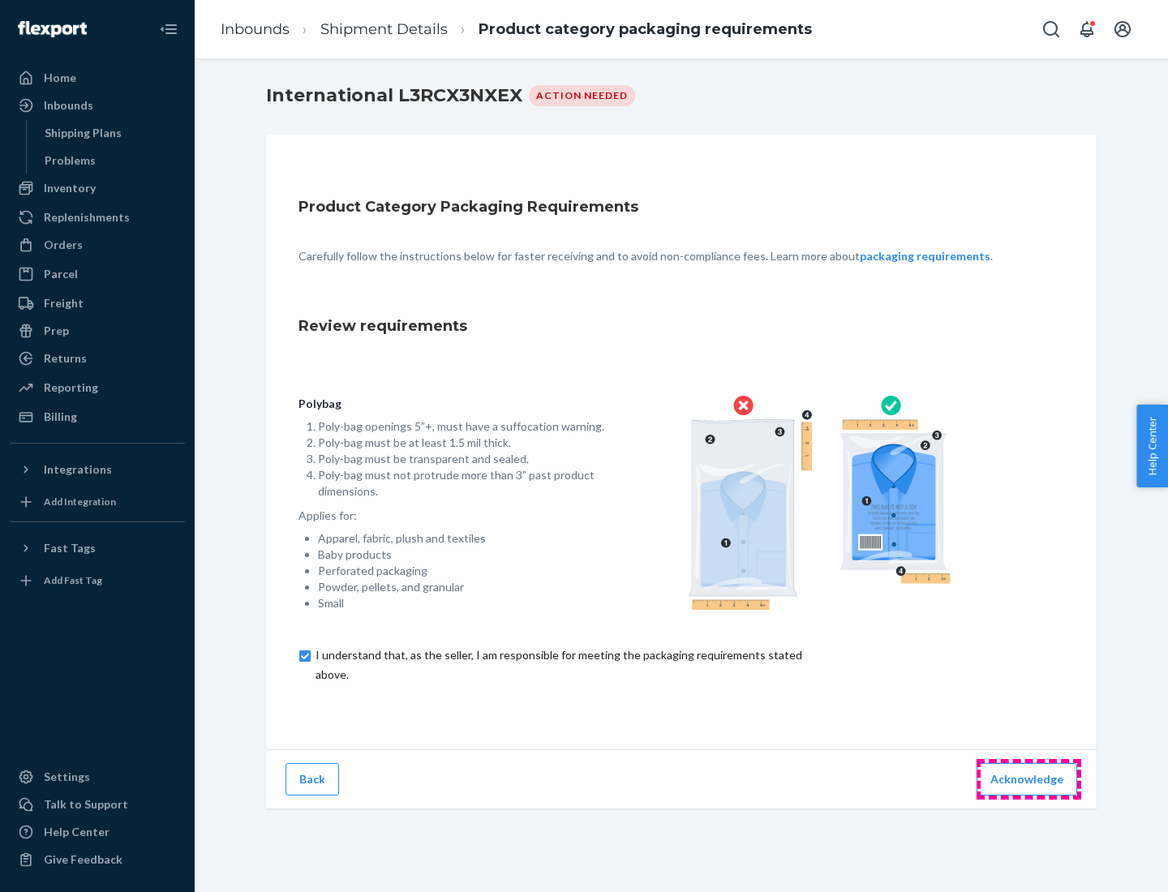
click at [1028, 779] on button "Acknowledge" at bounding box center [1026, 779] width 101 height 32
